Goal: Transaction & Acquisition: Purchase product/service

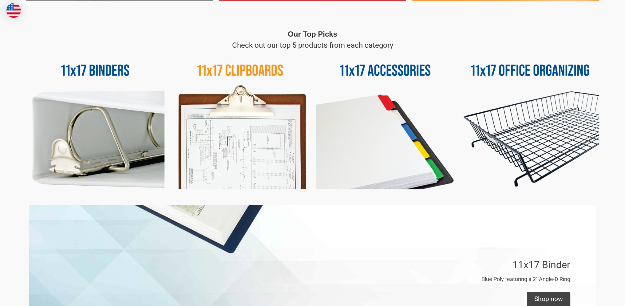
scroll to position [369, 0]
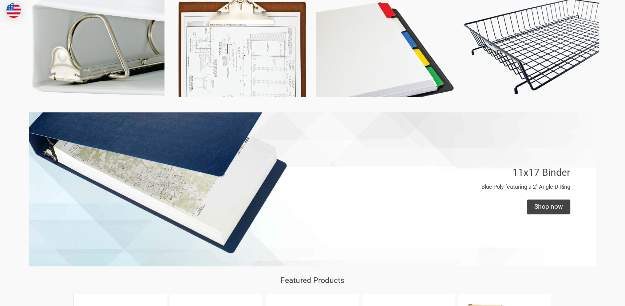
click at [240, 69] on img at bounding box center [240, 27] width 139 height 139
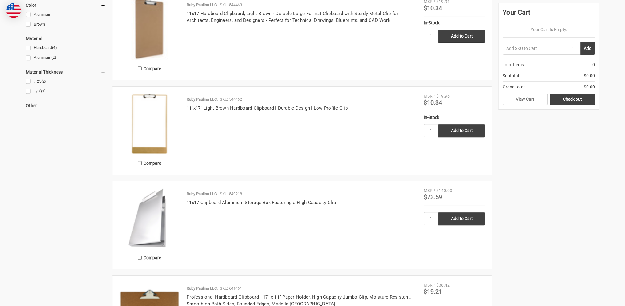
scroll to position [369, 0]
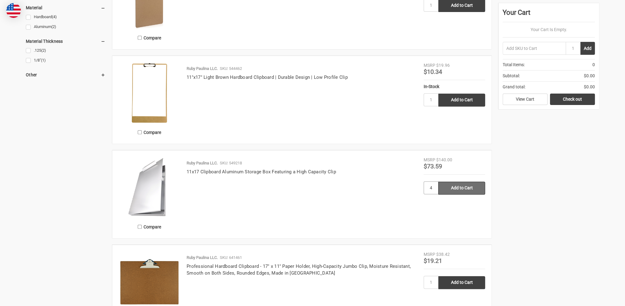
type input "4"
click at [474, 188] on input "Add to Cart" at bounding box center [462, 187] width 47 height 13
type input "Add to Cart"
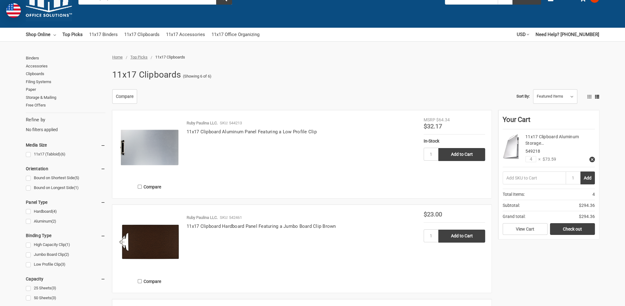
scroll to position [0, 0]
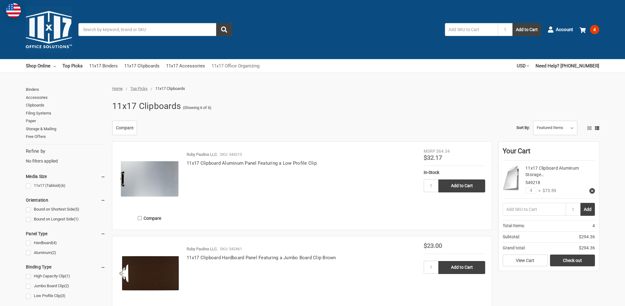
click at [231, 68] on link "11x17 Office Organizing" at bounding box center [236, 66] width 48 height 14
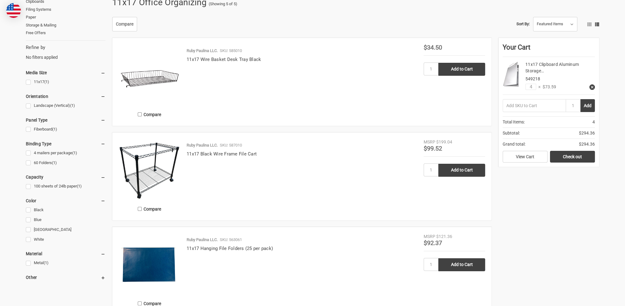
scroll to position [92, 0]
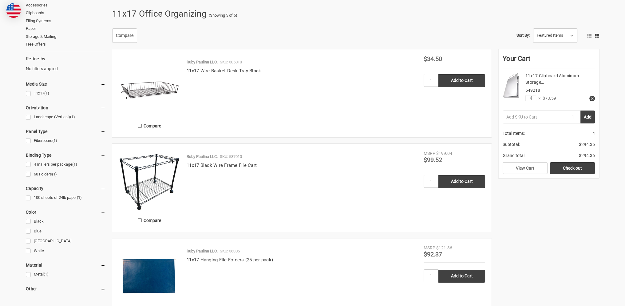
click at [172, 153] on img at bounding box center [150, 181] width 62 height 62
click at [172, 158] on img at bounding box center [150, 181] width 62 height 62
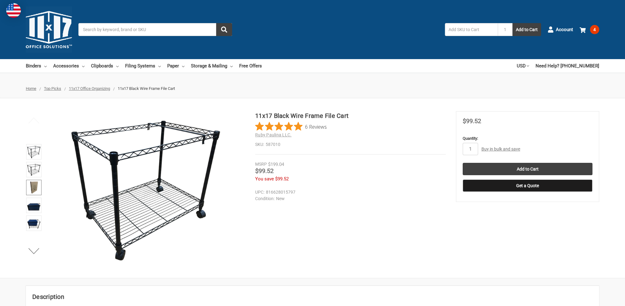
click at [31, 189] on img at bounding box center [34, 188] width 14 height 14
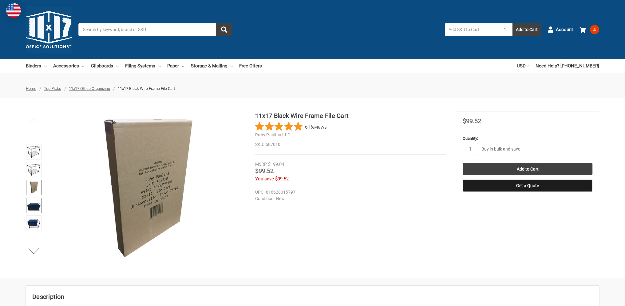
click at [32, 200] on img at bounding box center [34, 205] width 14 height 14
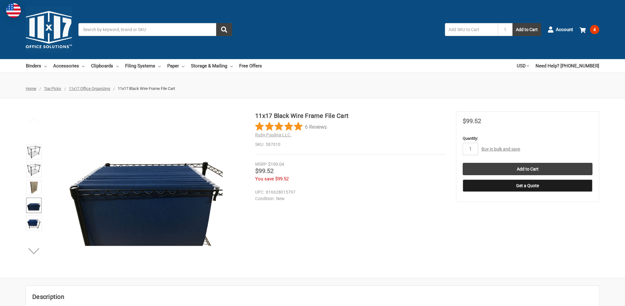
click at [32, 214] on li at bounding box center [33, 206] width 19 height 18
click at [31, 203] on img at bounding box center [34, 205] width 14 height 14
click at [32, 221] on img at bounding box center [34, 223] width 14 height 14
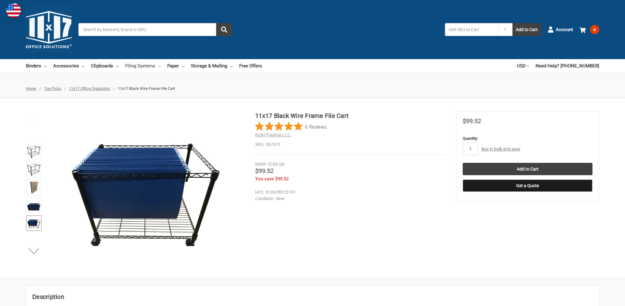
click at [139, 60] on link "Filing Systems" at bounding box center [143, 66] width 36 height 14
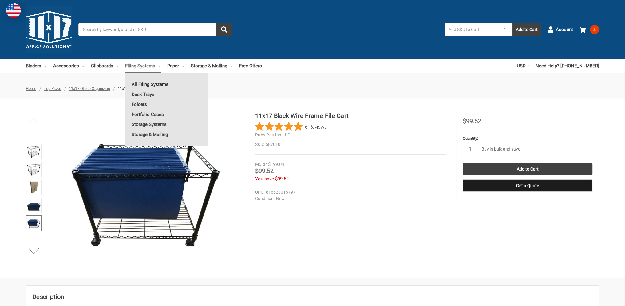
click at [141, 83] on link "All Filing Systems" at bounding box center [166, 84] width 83 height 10
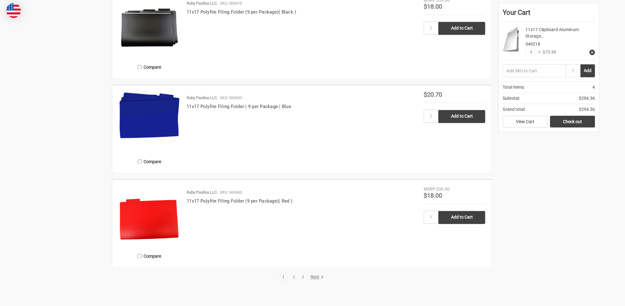
scroll to position [1199, 0]
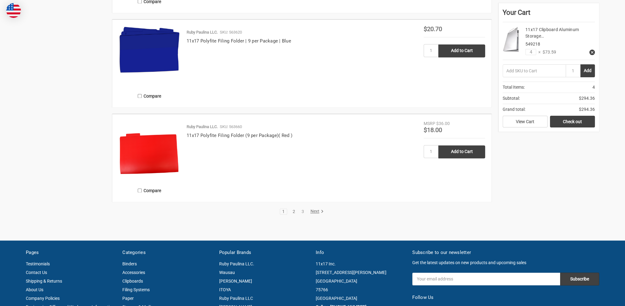
click at [291, 209] on li "2" at bounding box center [293, 211] width 7 height 6
click at [291, 210] on link "2" at bounding box center [294, 211] width 7 height 4
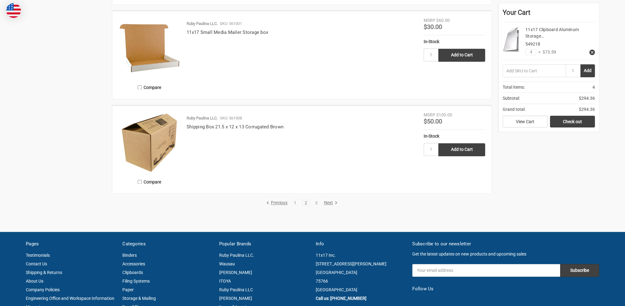
scroll to position [1261, 0]
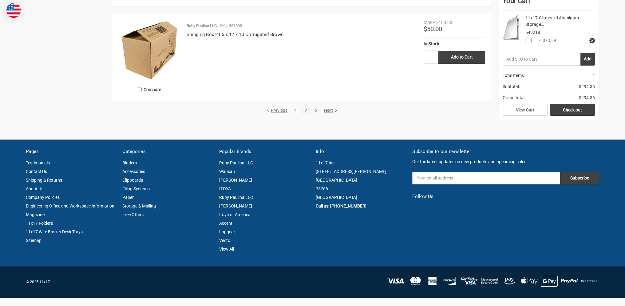
click at [315, 112] on link "3" at bounding box center [316, 110] width 7 height 4
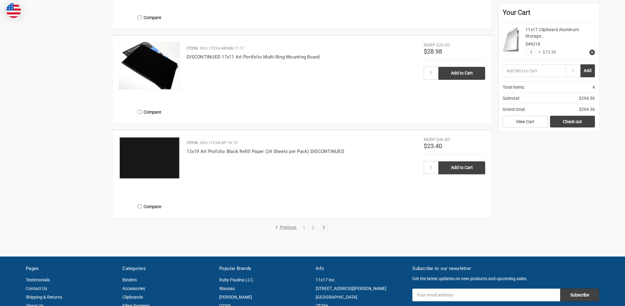
scroll to position [800, 0]
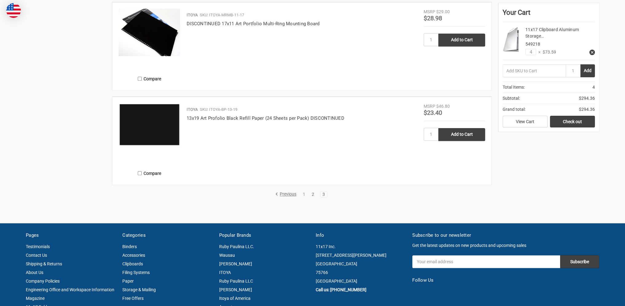
click at [312, 193] on link "2" at bounding box center [313, 194] width 7 height 4
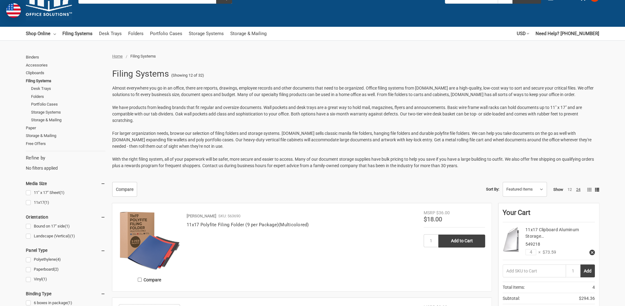
scroll to position [92, 0]
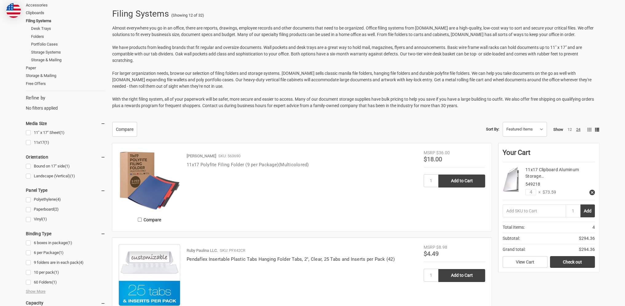
click at [250, 163] on link "11x17 Polyfite Filing Folder (9 per Package)(Multicolored)" at bounding box center [248, 165] width 122 height 6
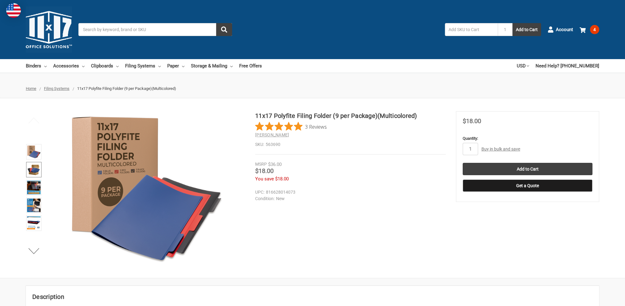
click at [38, 164] on img at bounding box center [34, 170] width 14 height 14
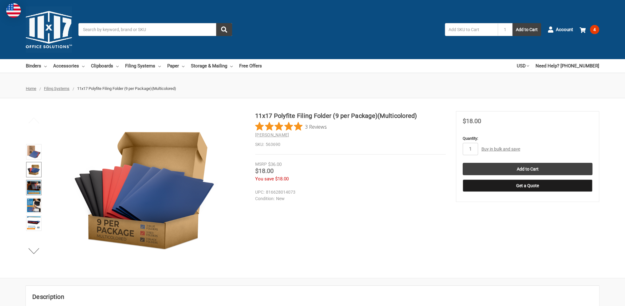
click at [38, 187] on img at bounding box center [34, 188] width 14 height 14
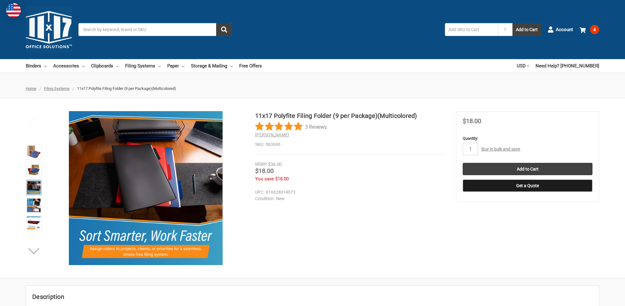
click at [41, 197] on link at bounding box center [33, 204] width 15 height 15
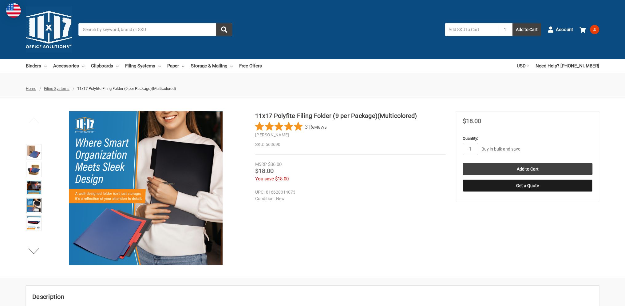
click at [38, 206] on img at bounding box center [34, 205] width 14 height 14
click at [37, 206] on img at bounding box center [34, 205] width 14 height 14
click at [35, 220] on img at bounding box center [34, 223] width 14 height 14
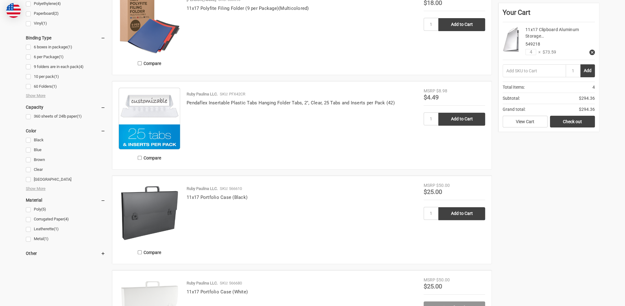
scroll to position [338, 0]
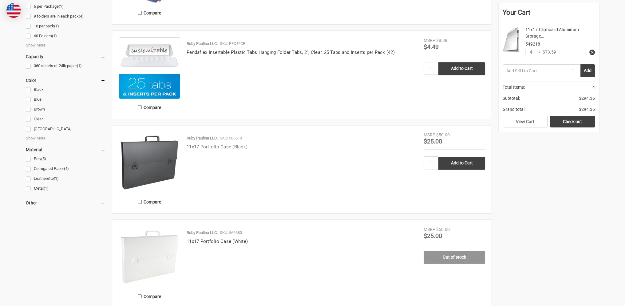
click at [220, 149] on link "11x17 Portfolio Case (Black)" at bounding box center [217, 147] width 61 height 6
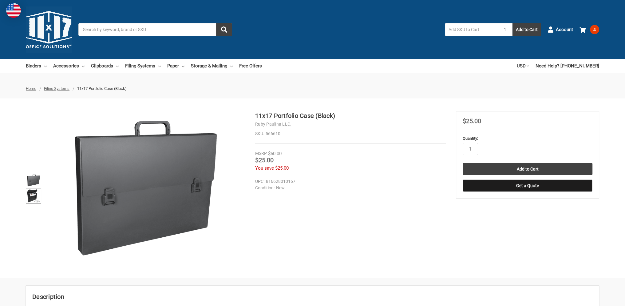
click at [38, 188] on link at bounding box center [33, 195] width 15 height 15
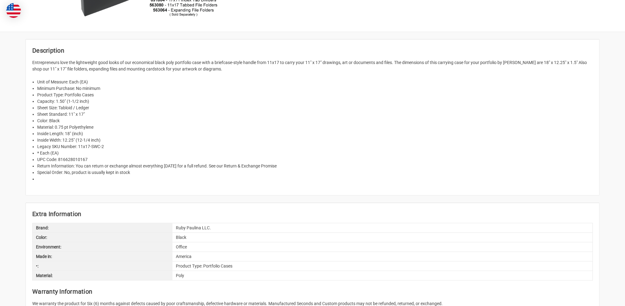
scroll to position [308, 0]
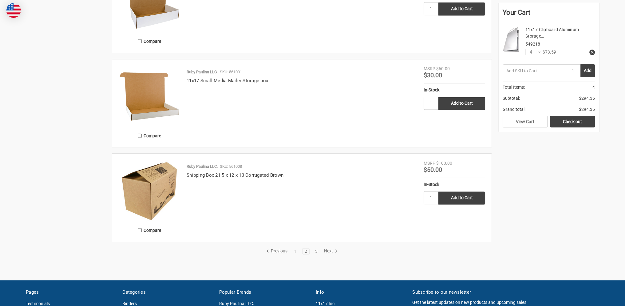
scroll to position [1199, 0]
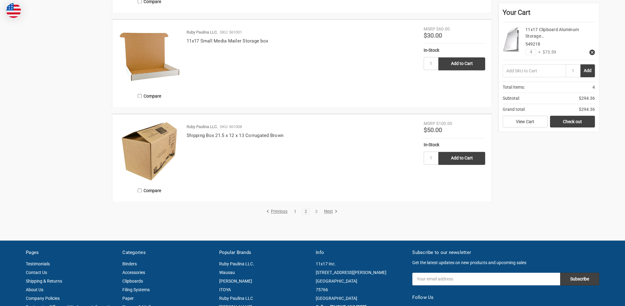
click at [296, 211] on link "1" at bounding box center [295, 211] width 7 height 4
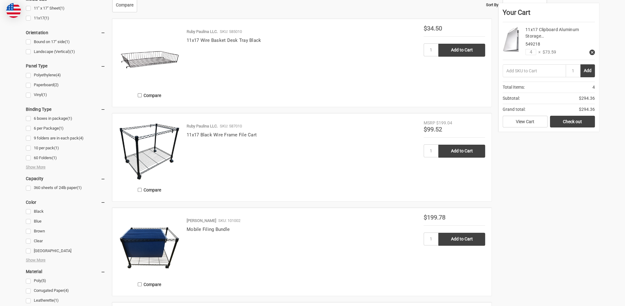
scroll to position [246, 0]
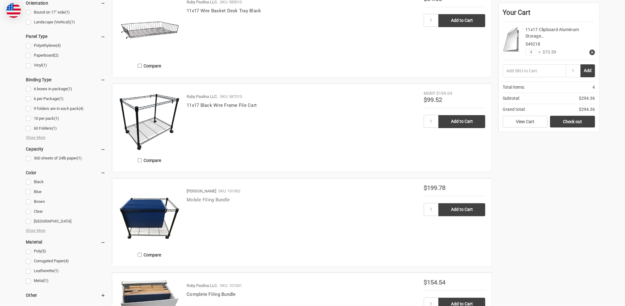
click at [204, 200] on link "Mobile Filing Bundle" at bounding box center [208, 200] width 43 height 6
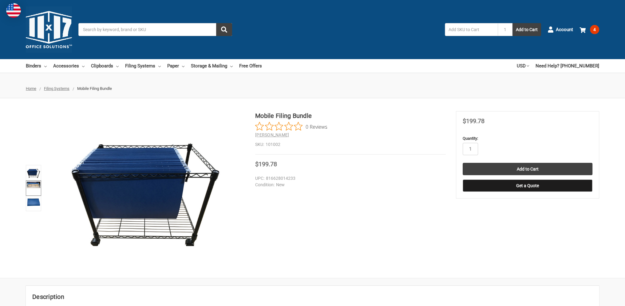
click at [39, 183] on img at bounding box center [34, 184] width 14 height 6
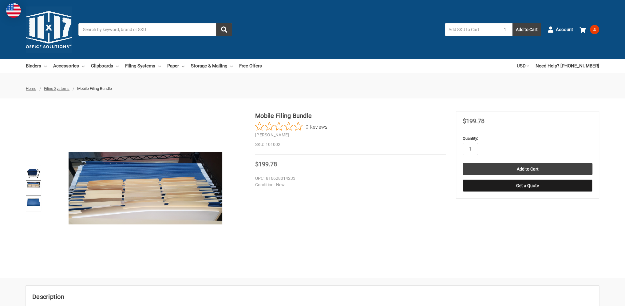
click at [37, 200] on img at bounding box center [34, 202] width 14 height 10
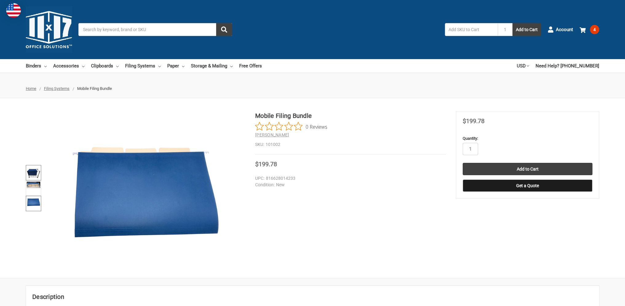
click at [37, 172] on img at bounding box center [34, 173] width 14 height 14
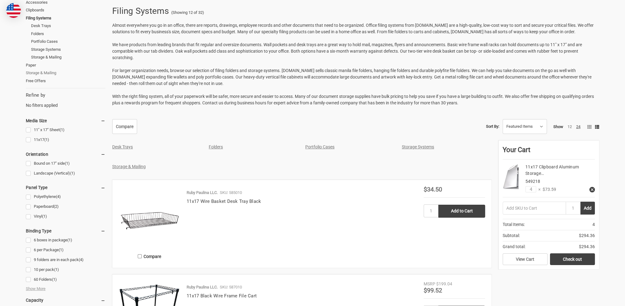
scroll to position [31, 0]
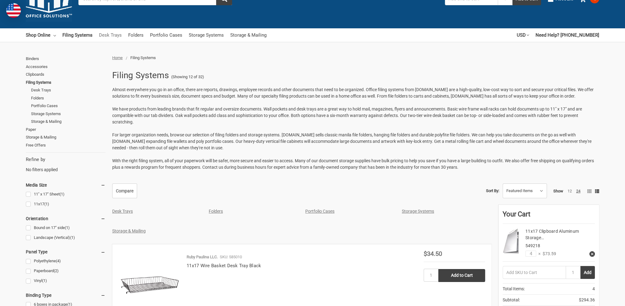
click at [113, 35] on link "Desk Trays" at bounding box center [110, 35] width 23 height 14
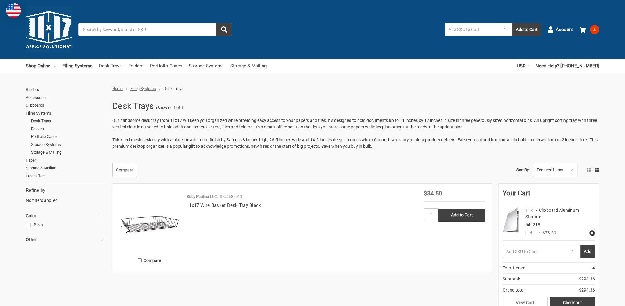
click at [57, 66] on ul "Shop Online Binders All Binders 11x17 (Tabloid) All 11x17 (Tabloid) Ring Binder…" at bounding box center [146, 66] width 241 height 14
click at [54, 66] on icon at bounding box center [55, 66] width 2 height 2
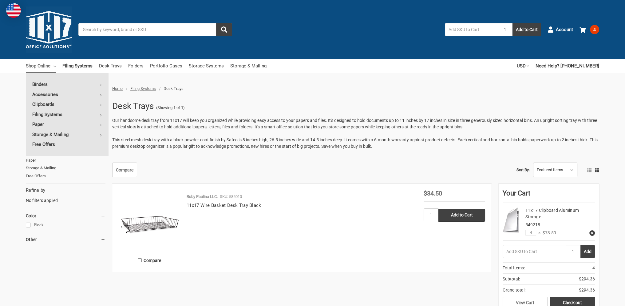
click at [101, 94] on icon at bounding box center [101, 95] width 2 height 2
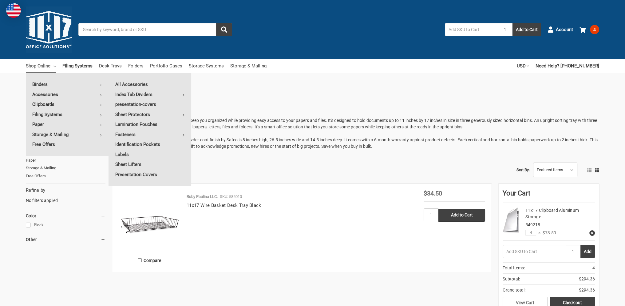
click at [102, 104] on link "Clipboards" at bounding box center [67, 104] width 83 height 10
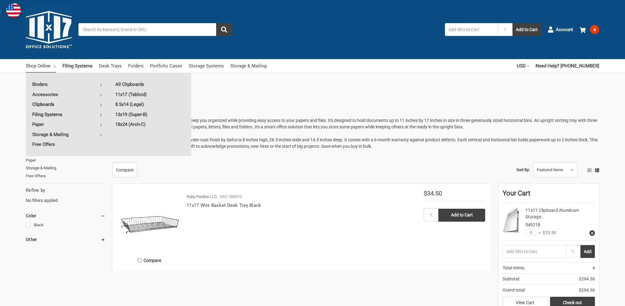
click at [100, 115] on icon at bounding box center [101, 115] width 2 height 2
click at [132, 124] on link "Storage Systems" at bounding box center [150, 124] width 82 height 10
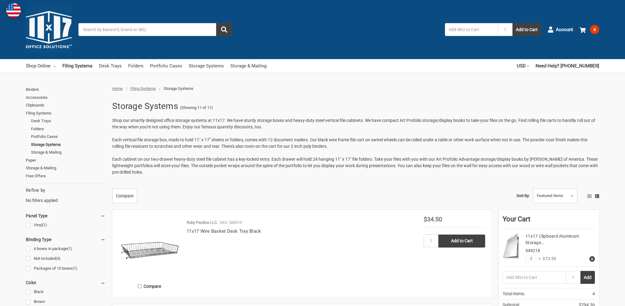
click at [54, 66] on icon at bounding box center [55, 66] width 2 height 2
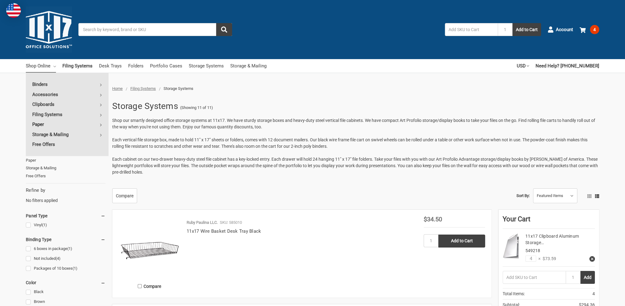
click at [102, 125] on icon at bounding box center [101, 125] width 2 height 2
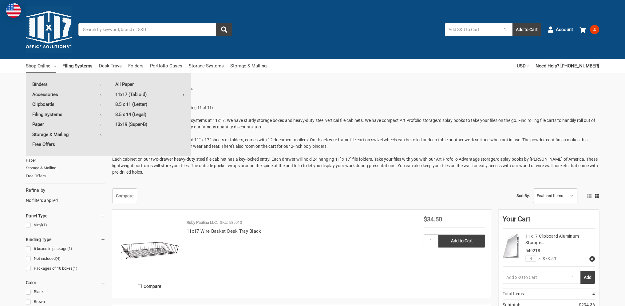
click at [101, 135] on icon at bounding box center [101, 135] width 2 height 2
click at [102, 84] on icon at bounding box center [101, 85] width 2 height 2
click at [99, 102] on link "Clipboards" at bounding box center [67, 104] width 83 height 10
click at [98, 113] on link "Filing Systems" at bounding box center [67, 114] width 83 height 10
click at [127, 85] on link "All Filing Systems" at bounding box center [150, 84] width 82 height 10
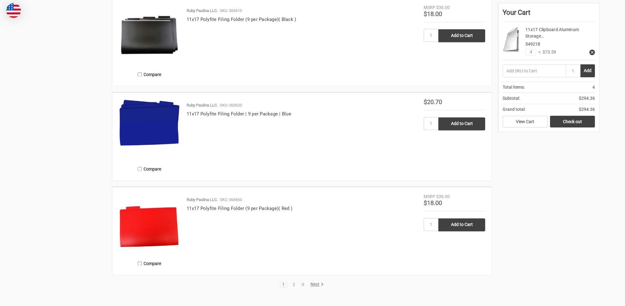
scroll to position [1169, 0]
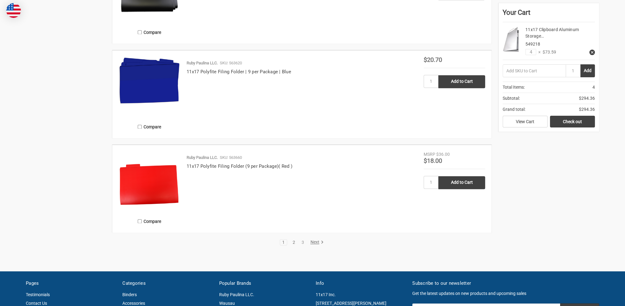
drag, startPoint x: 293, startPoint y: 238, endPoint x: 295, endPoint y: 242, distance: 4.4
click at [295, 242] on link "2" at bounding box center [294, 242] width 7 height 4
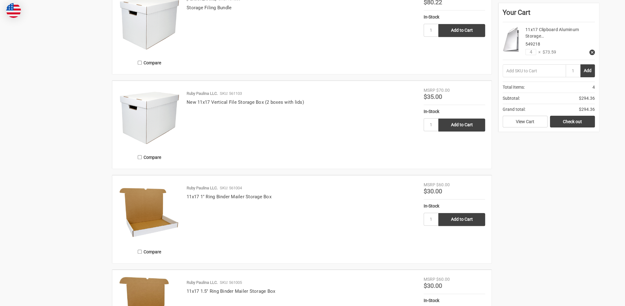
scroll to position [554, 0]
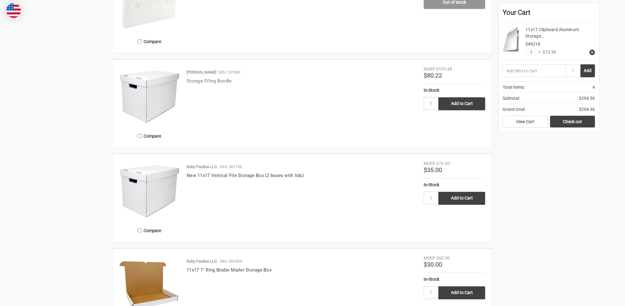
click at [208, 82] on link "Storage Filing Bundle" at bounding box center [209, 81] width 45 height 6
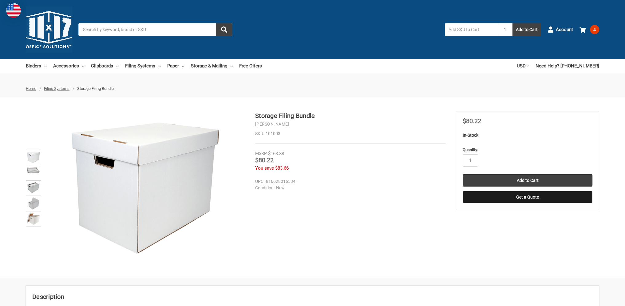
click at [38, 172] on img at bounding box center [34, 169] width 14 height 7
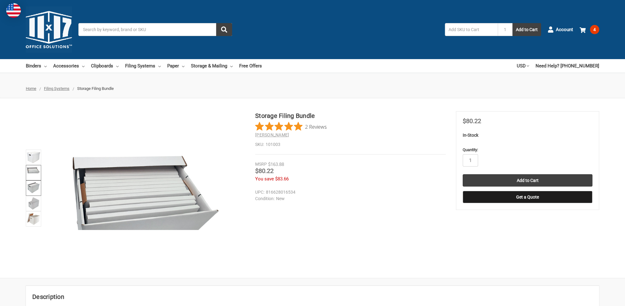
click at [37, 193] on link at bounding box center [33, 187] width 15 height 15
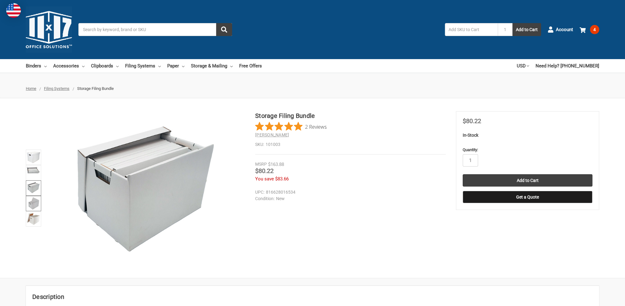
click at [33, 201] on img at bounding box center [33, 204] width 12 height 14
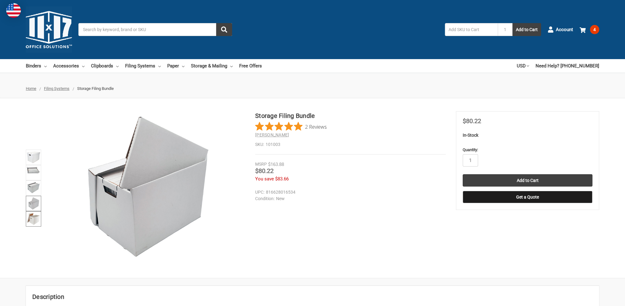
click at [33, 213] on img at bounding box center [34, 219] width 14 height 14
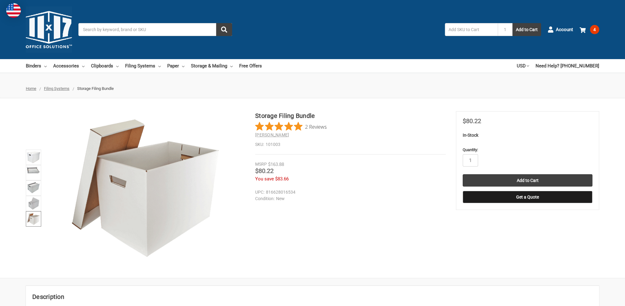
click at [31, 218] on img at bounding box center [34, 219] width 14 height 14
click at [33, 205] on img at bounding box center [33, 204] width 12 height 14
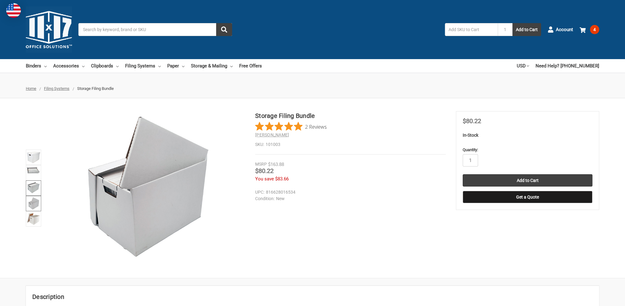
click at [34, 191] on img at bounding box center [34, 187] width 14 height 12
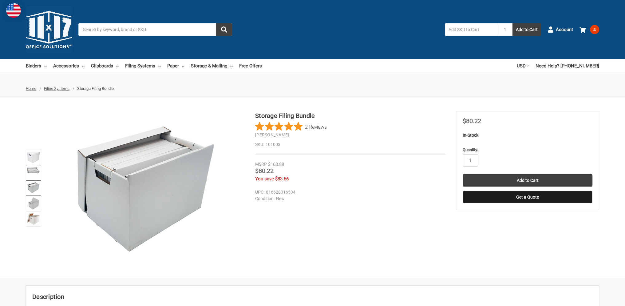
click at [35, 179] on link at bounding box center [33, 172] width 15 height 15
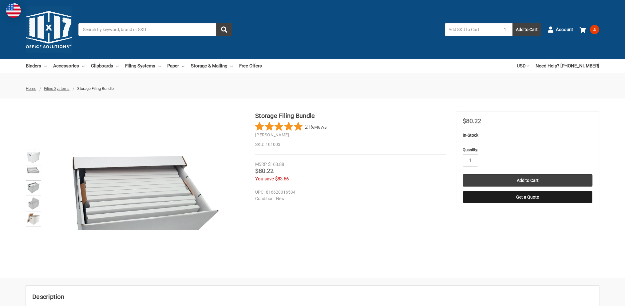
click at [34, 167] on img at bounding box center [34, 169] width 14 height 7
click at [34, 163] on img at bounding box center [34, 157] width 14 height 14
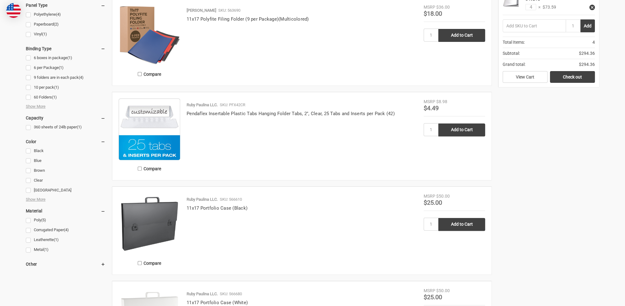
scroll to position [338, 0]
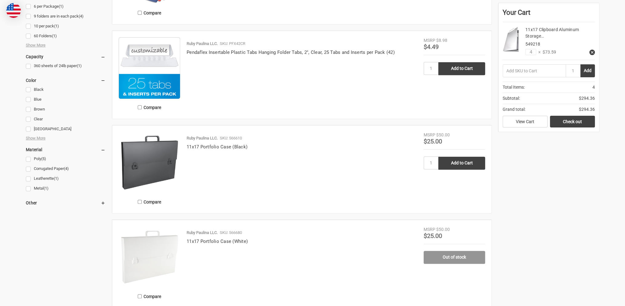
click at [212, 150] on h4 "11x17 Portfolio Case (Black)" at bounding box center [302, 146] width 231 height 7
click at [213, 146] on link "11x17 Portfolio Case (Black)" at bounding box center [217, 147] width 61 height 6
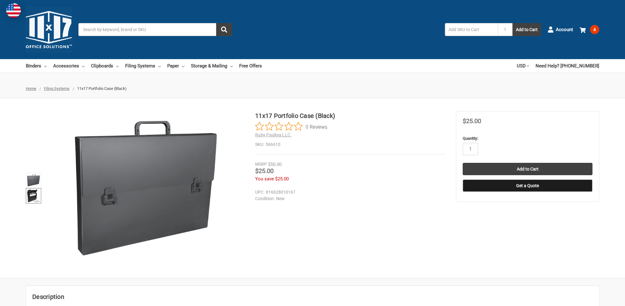
click at [39, 195] on img at bounding box center [34, 196] width 14 height 14
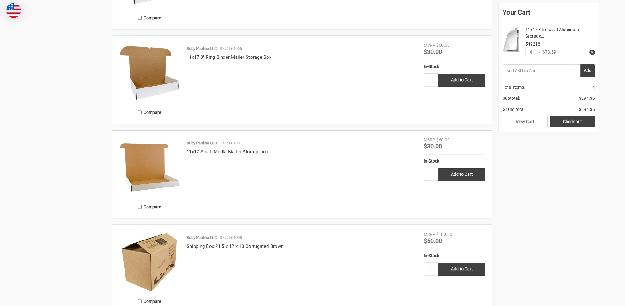
scroll to position [1273, 0]
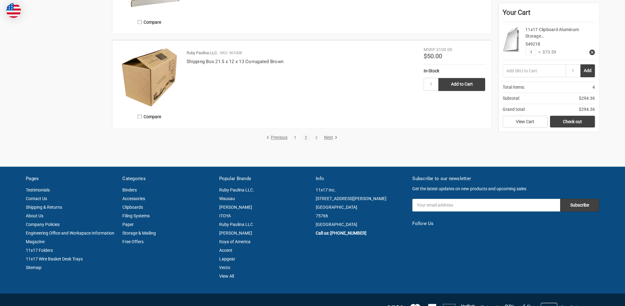
click at [298, 135] on link "1" at bounding box center [295, 137] width 7 height 4
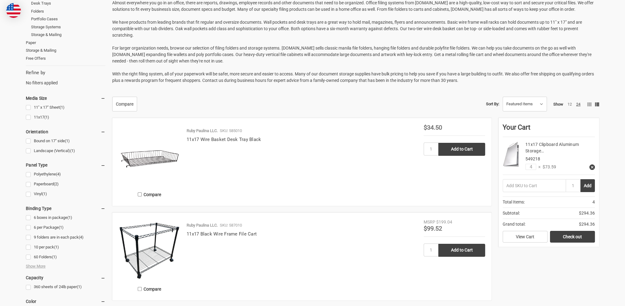
scroll to position [154, 0]
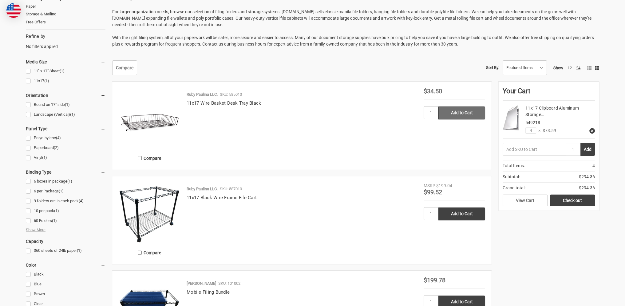
click at [440, 111] on input "Add to Cart" at bounding box center [462, 112] width 47 height 13
type input "Add to Cart"
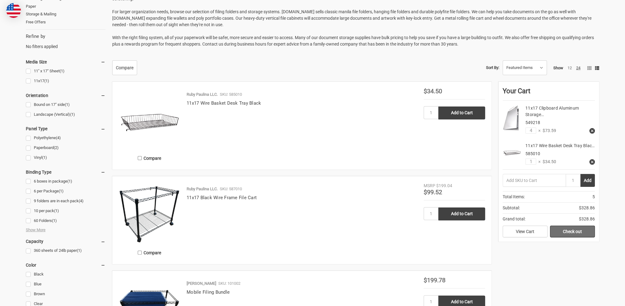
click at [564, 236] on link "Check out" at bounding box center [572, 231] width 45 height 12
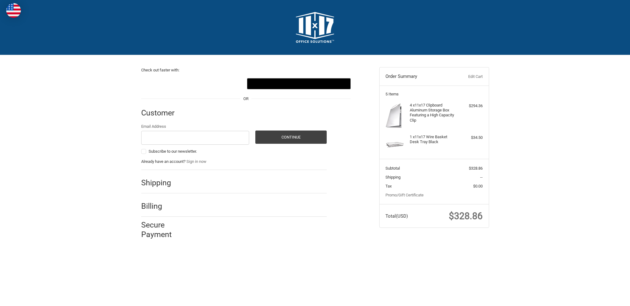
click at [194, 117] on div at bounding box center [255, 115] width 144 height 8
click at [194, 133] on input "Email Address" at bounding box center [195, 138] width 108 height 14
type input "Anthony.Slack@Airgas.com"
click at [287, 137] on button "Continue" at bounding box center [290, 136] width 71 height 13
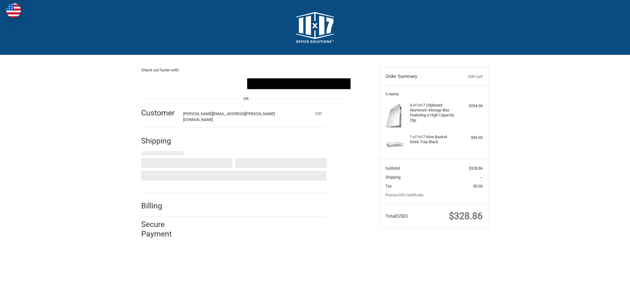
select select "US"
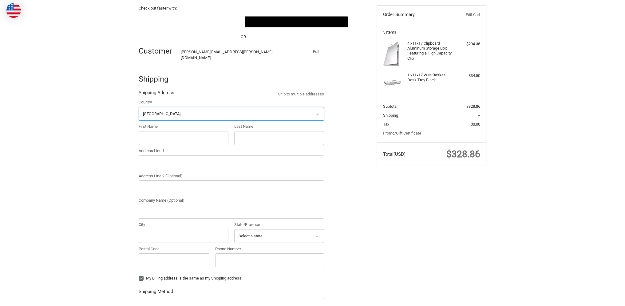
scroll to position [62, 0]
click at [164, 134] on input "First Name" at bounding box center [184, 138] width 90 height 14
type input "Anthony"
type input "Slack"
type input "11403 State Road 250"
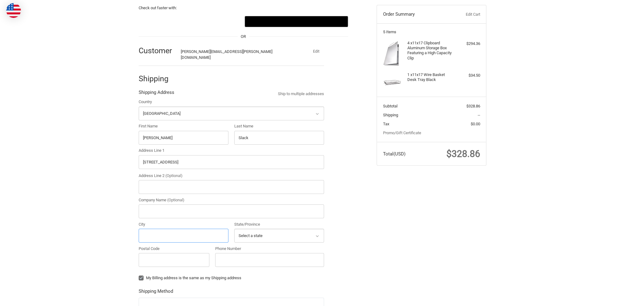
type input "Vevay"
select select "IN"
type input "47043"
type input "5134981875"
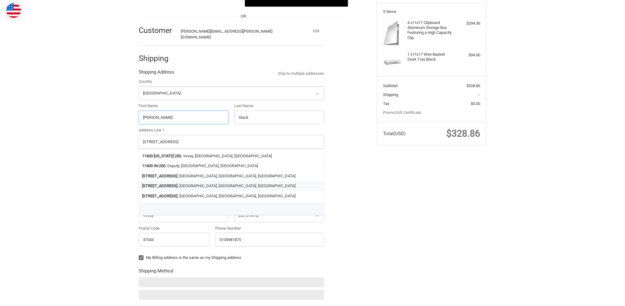
scroll to position [93, 0]
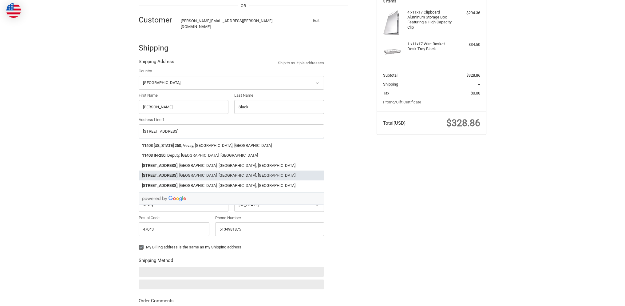
click at [58, 160] on div "Check out faster with: @import url(//fonts.googleapis.com/css?family=Google+San…" at bounding box center [312, 182] width 625 height 440
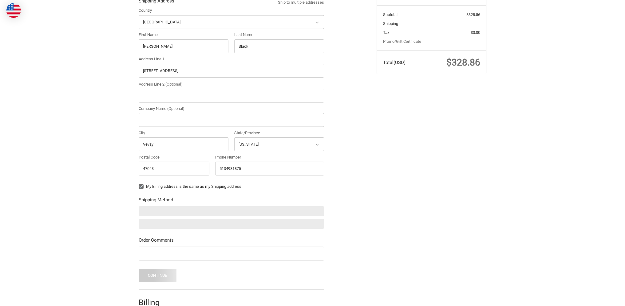
scroll to position [154, 0]
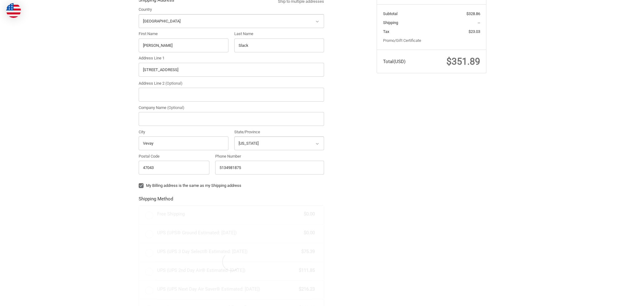
radio input "true"
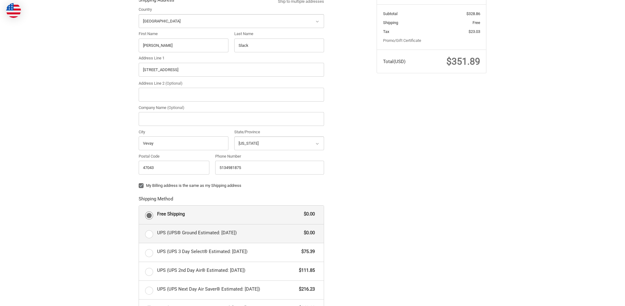
click at [160, 229] on span "UPS (UPS® Ground Estimated: Thu, Sep 25)" at bounding box center [229, 232] width 144 height 7
click at [139, 225] on input "UPS (UPS® Ground Estimated: Thu, Sep 25) $0.00" at bounding box center [139, 224] width 0 height 0
radio input "true"
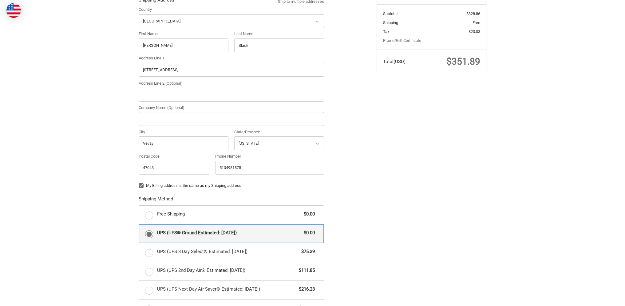
scroll to position [185, 0]
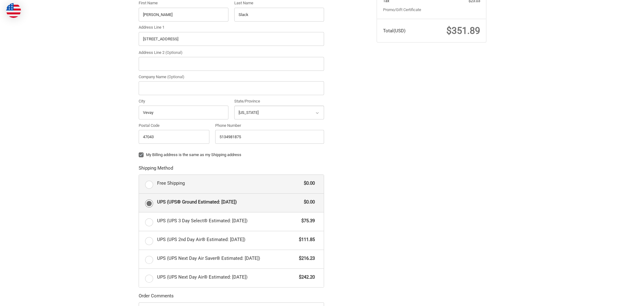
click at [183, 180] on span "Free Shipping" at bounding box center [229, 183] width 144 height 7
click at [139, 175] on input "Free Shipping $0.00" at bounding box center [139, 175] width 0 height 0
radio input "true"
click at [190, 201] on div "UPS (UPS® Ground Estimated: Thu, Sep 25) $0.00" at bounding box center [236, 201] width 158 height 9
click at [139, 194] on input "UPS (UPS® Ground Estimated: Thu, Sep 25) $0.00" at bounding box center [139, 193] width 0 height 0
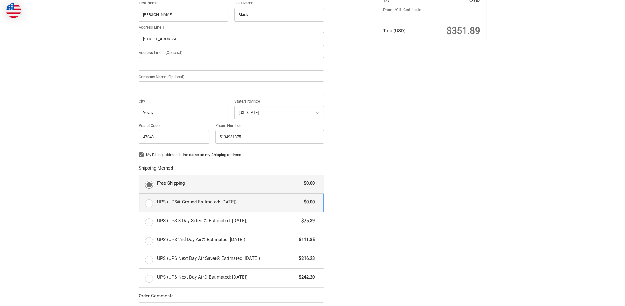
radio input "true"
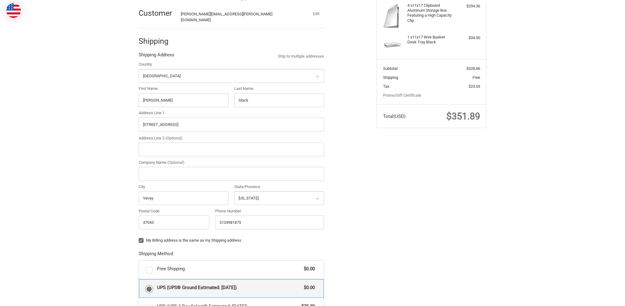
scroll to position [93, 0]
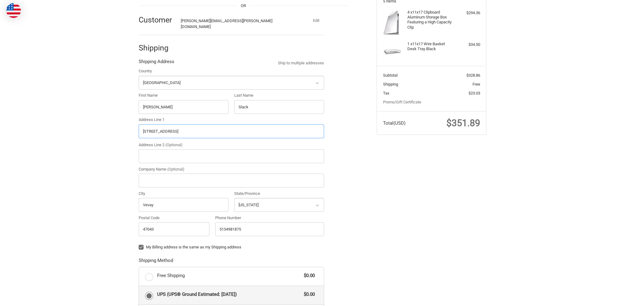
drag, startPoint x: 202, startPoint y: 129, endPoint x: 74, endPoint y: 121, distance: 128.2
click at [78, 121] on div "Check out faster with: @import url(//fonts.googleapis.com/css?family=Google+San…" at bounding box center [312, 226] width 625 height 528
click at [168, 177] on input "Company Name (Optional)" at bounding box center [231, 180] width 185 height 14
type input "a"
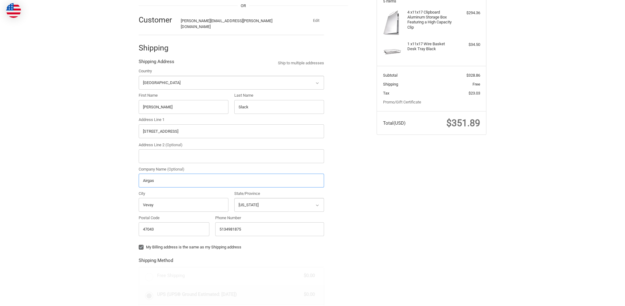
type input "Airgas"
drag, startPoint x: 196, startPoint y: 129, endPoint x: 43, endPoint y: 116, distance: 153.1
click at [45, 116] on div "Check out faster with: @import url(//fonts.googleapis.com/css?family=Google+San…" at bounding box center [312, 226] width 625 height 528
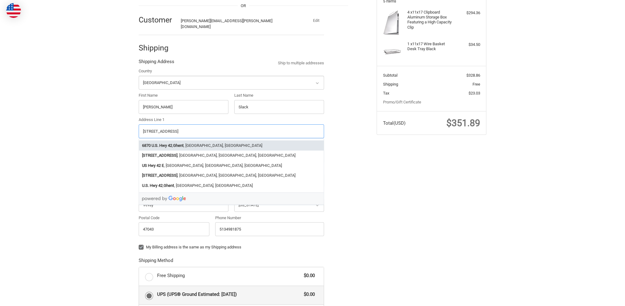
click at [192, 141] on li "6870 U.S. Hwy 42 , Ghent , KY, USA" at bounding box center [231, 145] width 185 height 10
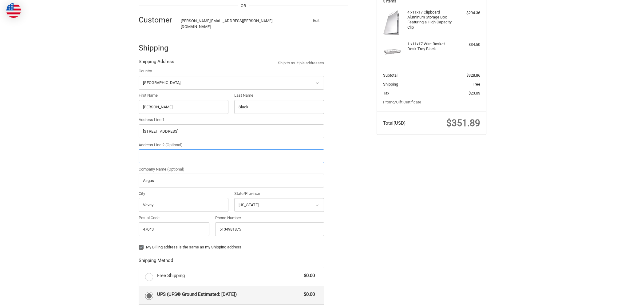
type input "6870 U.S. Hwy 42"
type input "Ghent"
type input "41045"
select select "KY"
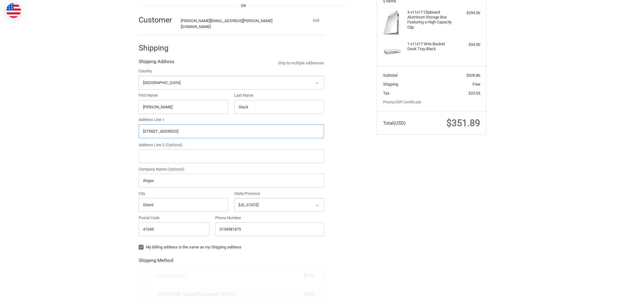
click at [182, 128] on input "6870 U.S. Hwy 42" at bounding box center [231, 131] width 185 height 14
type input "6870 U.S. Hwy 42 E"
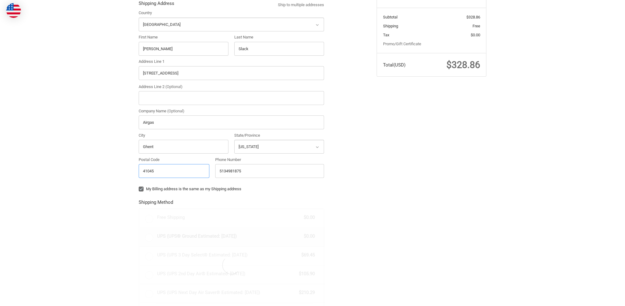
scroll to position [154, 0]
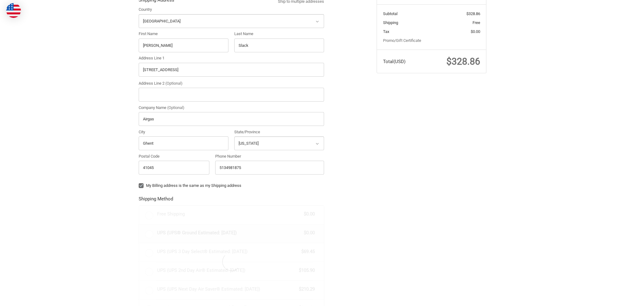
click at [142, 183] on label "My Billing address is the same as my Shipping address" at bounding box center [231, 185] width 185 height 5
click at [139, 182] on input "My Billing address is the same as my Shipping address" at bounding box center [139, 182] width 0 height 0
checkbox input "false"
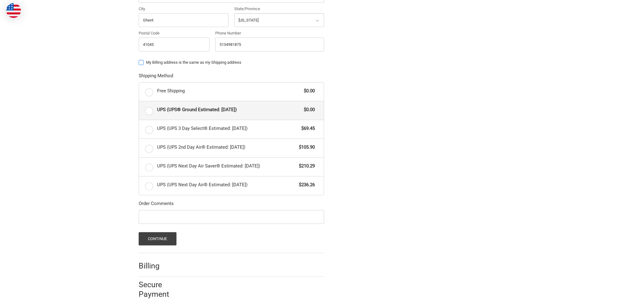
scroll to position [278, 0]
click at [151, 105] on label "UPS (UPS® Ground Estimated: Thu, Sep 25) $0.00" at bounding box center [231, 110] width 185 height 18
click at [139, 101] on input "UPS (UPS® Ground Estimated: Thu, Sep 25) $0.00" at bounding box center [139, 101] width 0 height 0
radio input "true"
click at [160, 231] on button "Continue" at bounding box center [158, 237] width 38 height 13
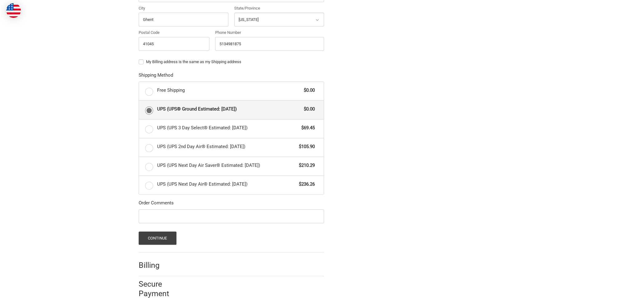
scroll to position [0, 0]
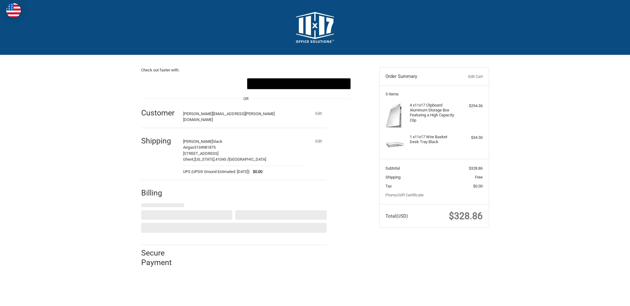
select select "US"
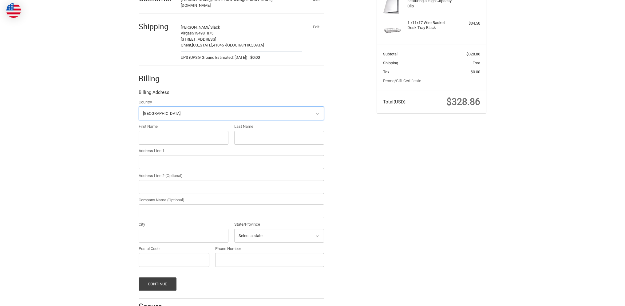
scroll to position [133, 0]
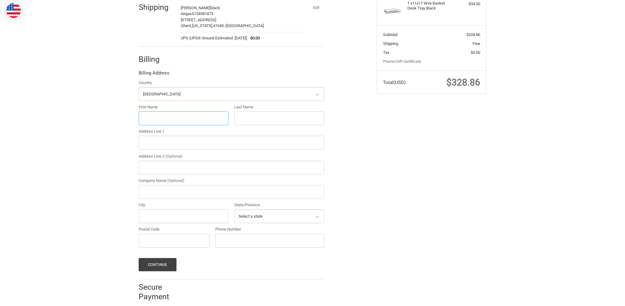
click at [160, 112] on input "First Name" at bounding box center [184, 118] width 90 height 14
type input "Anthony"
type input "Slack"
type input "11403 State Road 250"
type input "Vevay"
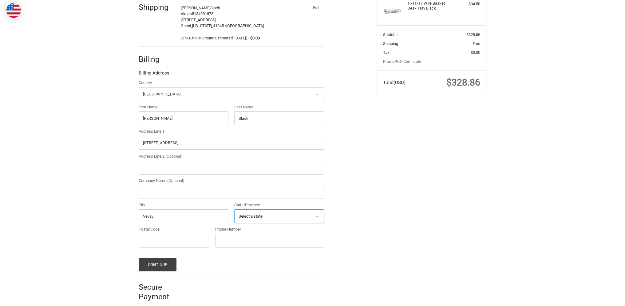
select select "IN"
type input "47043"
type input "5134981875"
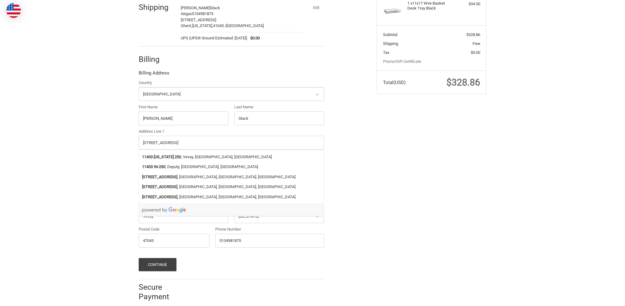
click at [34, 159] on div "Check out faster with: @import url(//fonts.googleapis.com/css?family=Google+San…" at bounding box center [312, 115] width 625 height 386
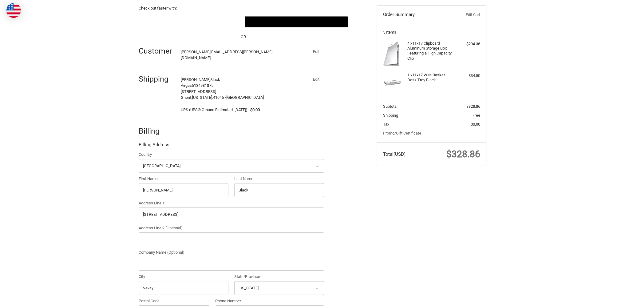
scroll to position [137, 0]
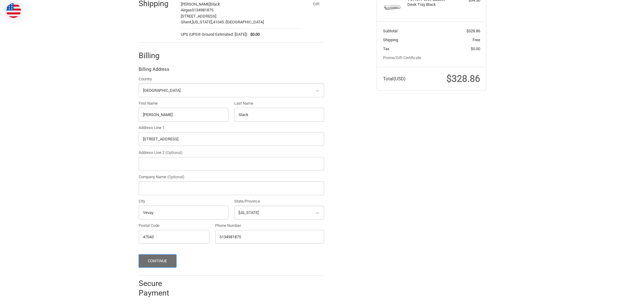
click at [162, 255] on button "Continue" at bounding box center [158, 260] width 38 height 13
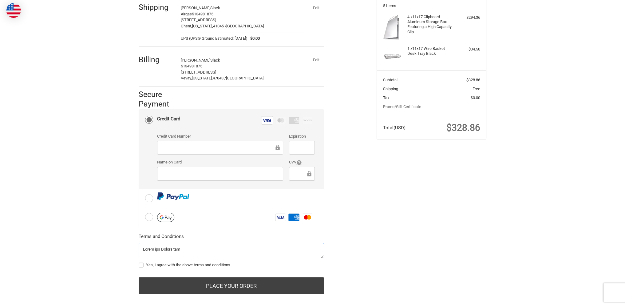
scroll to position [91, 0]
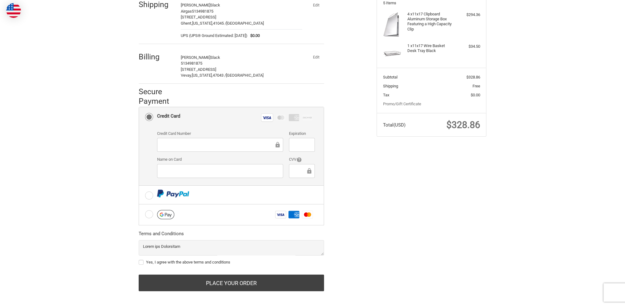
click at [141, 260] on label "Yes, I agree with the above terms and conditions" at bounding box center [231, 262] width 185 height 5
click at [139, 259] on input "Yes, I agree with the above terms and conditions" at bounding box center [139, 259] width 0 height 0
checkbox input "true"
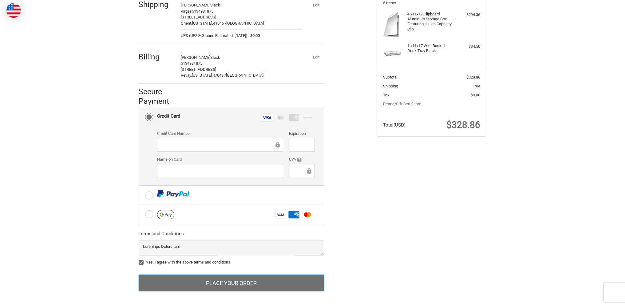
click at [212, 284] on button "Place Your Order" at bounding box center [231, 282] width 185 height 17
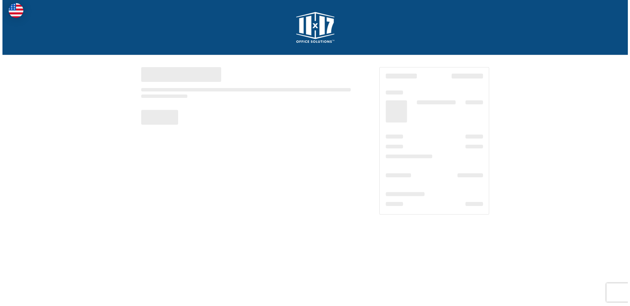
scroll to position [0, 0]
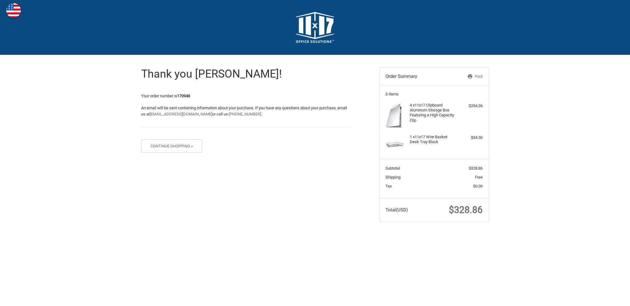
click at [152, 45] on div "Checkout" at bounding box center [314, 27] width 369 height 55
